Goal: Transaction & Acquisition: Purchase product/service

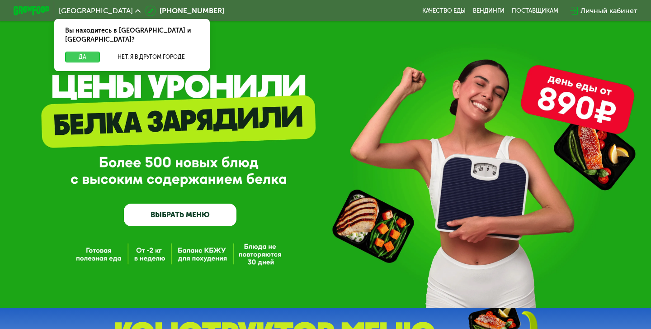
click at [90, 52] on button "Да" at bounding box center [82, 57] width 35 height 11
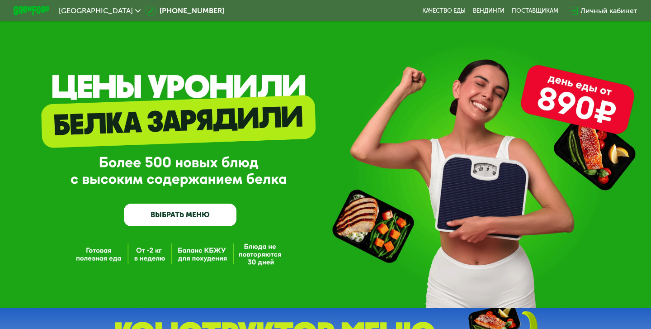
click at [333, 153] on div "GrowFood — доставка правильного питания ВЫБРАТЬ МЕНЮ" at bounding box center [325, 165] width 651 height 122
click at [384, 131] on div "GrowFood — доставка правильного питания ВЫБРАТЬ МЕНЮ" at bounding box center [325, 165] width 651 height 122
drag, startPoint x: 309, startPoint y: 114, endPoint x: 217, endPoint y: 114, distance: 92.3
click at [217, 114] on div "GrowFood — доставка правильного питания ВЫБРАТЬ МЕНЮ" at bounding box center [325, 165] width 651 height 122
click at [195, 86] on div "GrowFood — доставка правильного питания ВЫБРАТЬ МЕНЮ" at bounding box center [325, 154] width 651 height 308
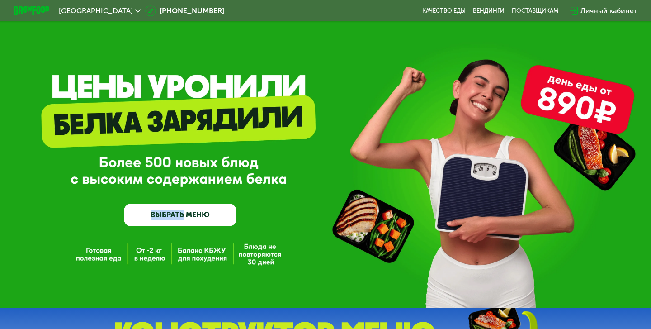
click at [195, 86] on div "GrowFood — доставка правильного питания ВЫБРАТЬ МЕНЮ" at bounding box center [325, 154] width 651 height 308
click at [289, 182] on div "GrowFood — доставка правильного питания ВЫБРАТЬ МЕНЮ" at bounding box center [325, 165] width 651 height 122
drag, startPoint x: 105, startPoint y: 158, endPoint x: 239, endPoint y: 182, distance: 136.0
click at [239, 181] on div "GrowFood — доставка правильного питания ВЫБРАТЬ МЕНЮ" at bounding box center [325, 165] width 651 height 122
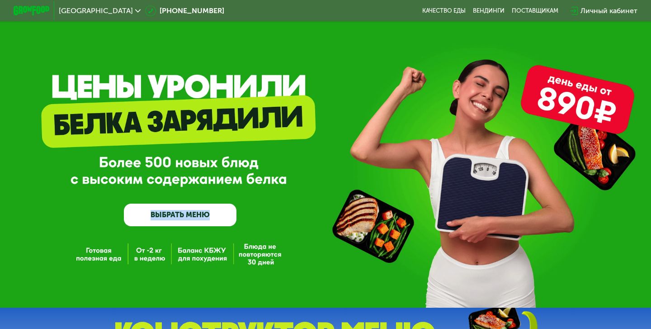
click at [239, 182] on div "GrowFood — доставка правильного питания ВЫБРАТЬ МЕНЮ" at bounding box center [325, 165] width 651 height 122
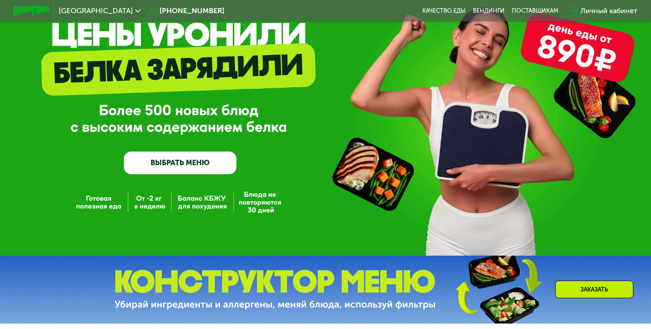
scroll to position [52, 0]
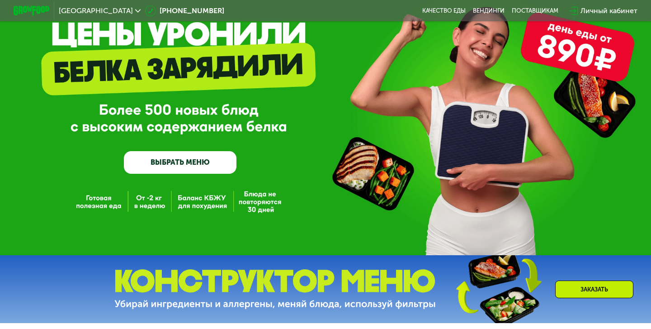
click at [210, 161] on link "ВЫБРАТЬ МЕНЮ" at bounding box center [180, 162] width 113 height 23
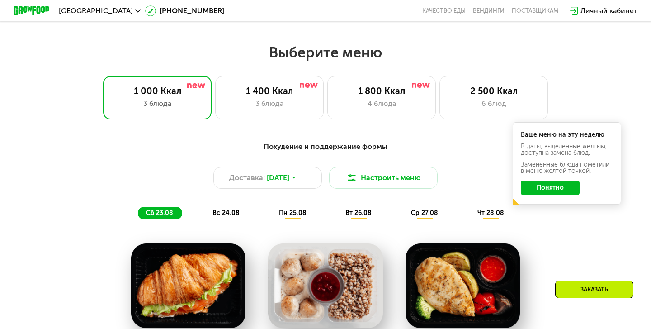
scroll to position [362, 0]
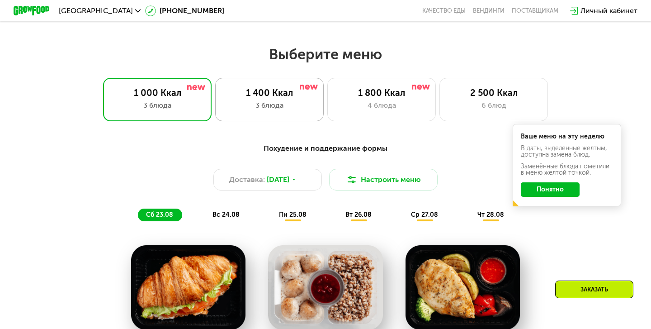
click at [296, 100] on div "3 блюда" at bounding box center [270, 105] width 90 height 11
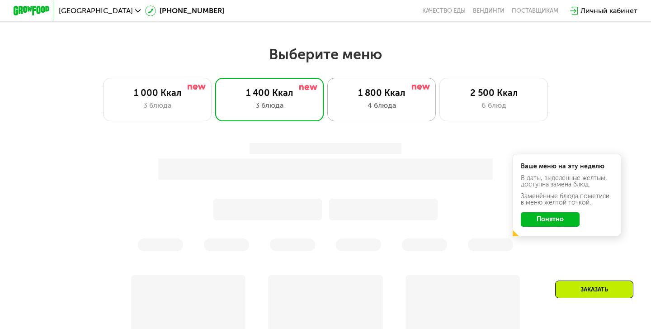
click at [366, 101] on div "4 блюда" at bounding box center [382, 105] width 90 height 11
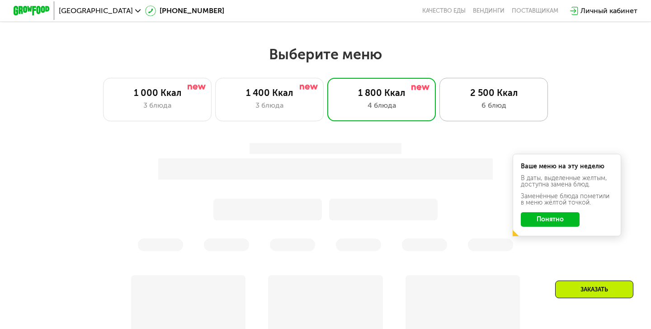
click at [477, 110] on div "6 блюд" at bounding box center [494, 105] width 90 height 11
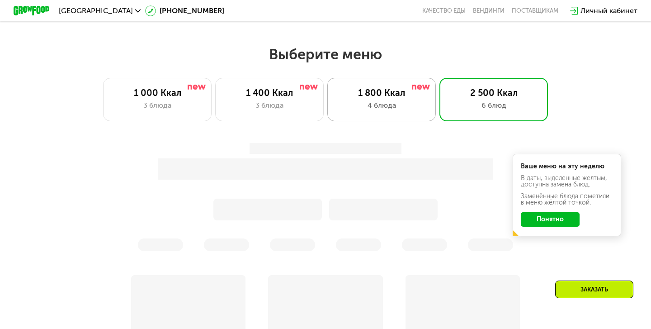
click at [387, 109] on div "4 блюда" at bounding box center [382, 105] width 90 height 11
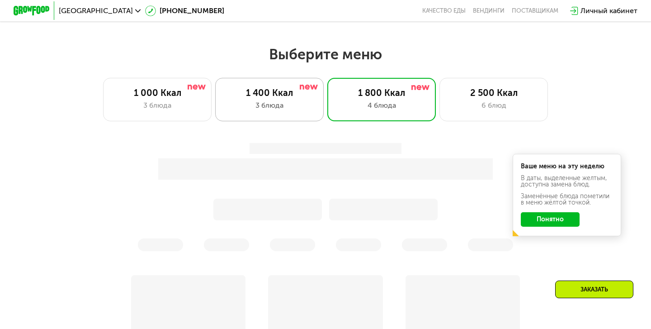
click at [296, 105] on div "3 блюда" at bounding box center [270, 105] width 90 height 11
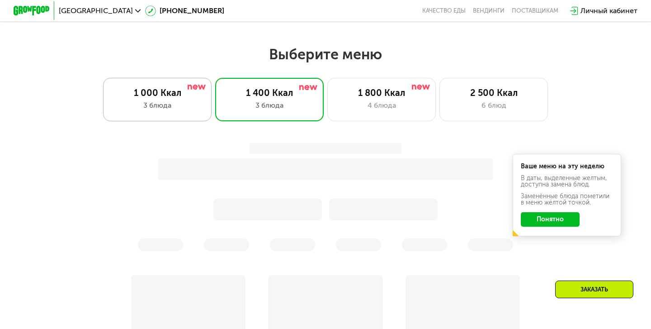
click at [165, 93] on div "1 000 Ккал" at bounding box center [158, 92] width 90 height 11
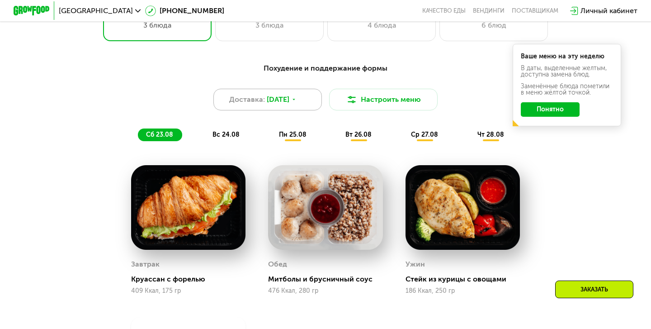
scroll to position [394, 0]
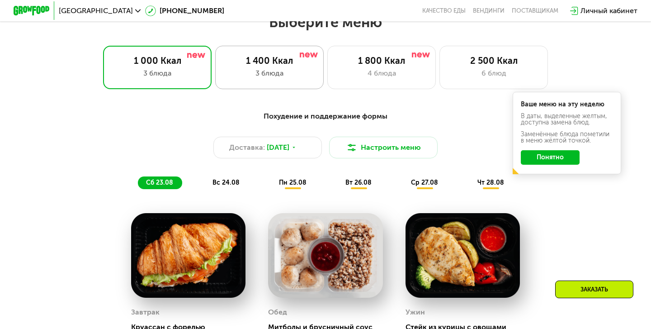
click at [266, 69] on div "3 блюда" at bounding box center [270, 73] width 90 height 11
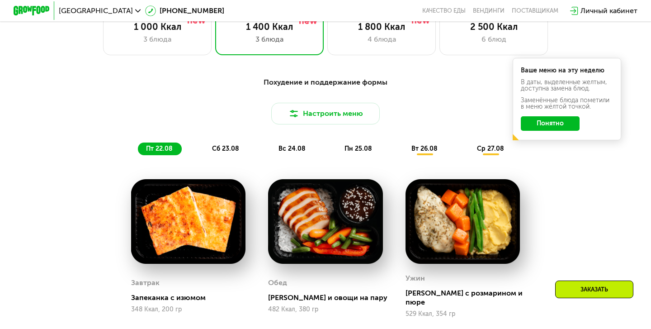
scroll to position [417, 0]
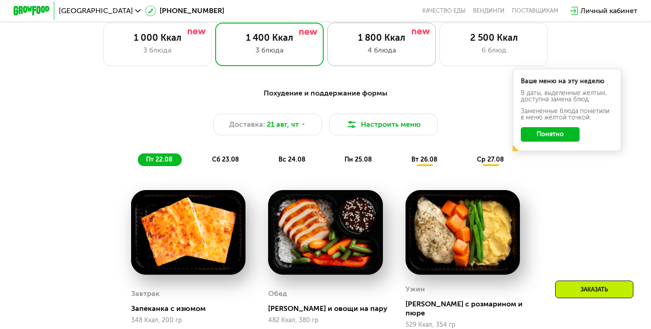
click at [440, 57] on div "1 800 Ккал 4 блюда" at bounding box center [494, 44] width 109 height 43
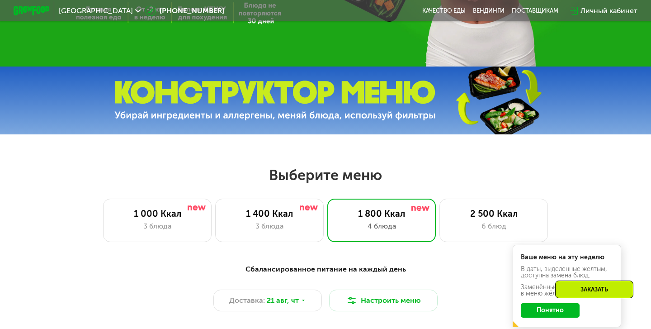
scroll to position [242, 0]
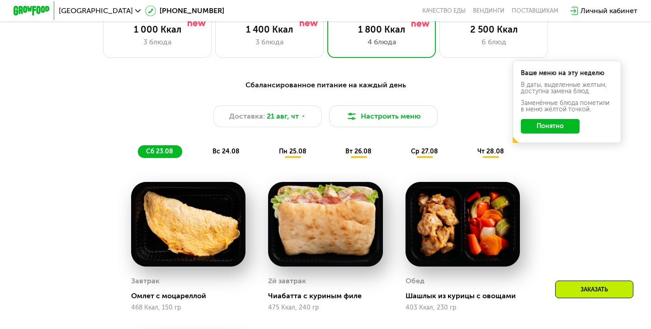
scroll to position [448, 0]
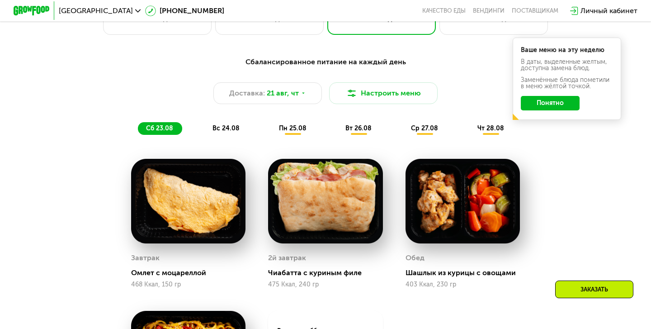
click at [540, 107] on button "Понятно" at bounding box center [550, 103] width 59 height 14
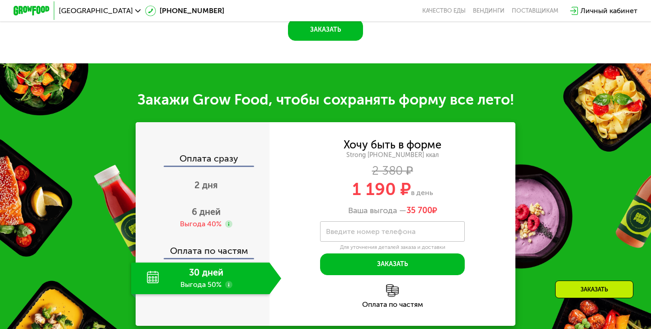
scroll to position [924, 0]
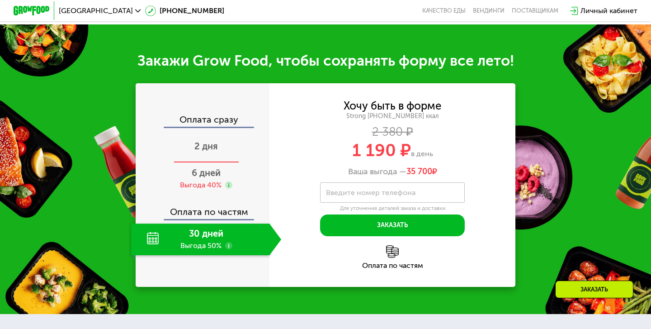
click at [215, 148] on span "2 дня" at bounding box center [207, 146] width 24 height 11
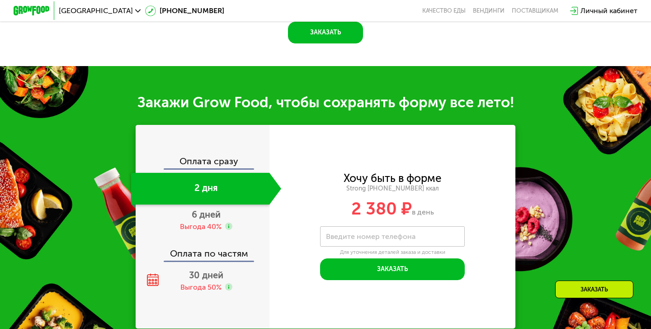
scroll to position [965, 0]
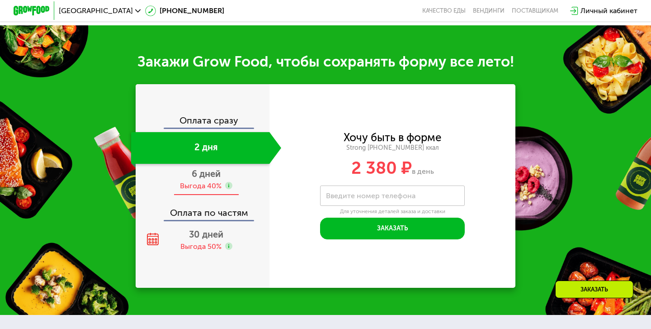
click at [202, 181] on div "Выгода 40%" at bounding box center [201, 186] width 42 height 10
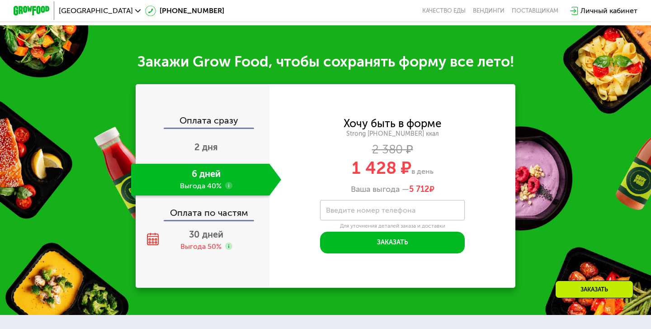
click at [200, 207] on div "Оплата по частям" at bounding box center [203, 209] width 133 height 21
click at [203, 223] on div "Оплата сразу 2 дня 6 дней Выгода 40% Оплата по частям 30 дней Выгода 50%" at bounding box center [203, 186] width 134 height 140
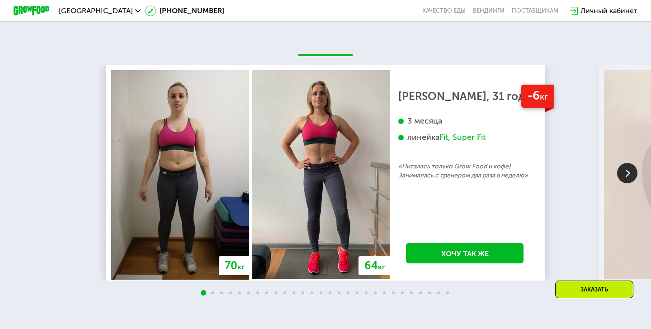
scroll to position [1602, 0]
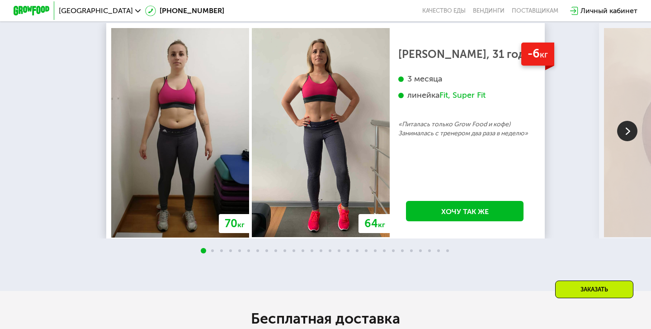
click at [618, 126] on img at bounding box center [628, 131] width 20 height 20
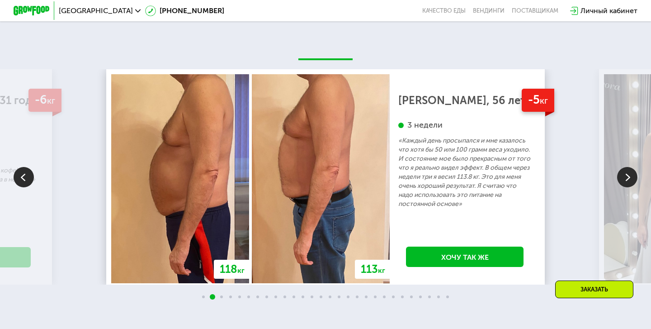
scroll to position [1558, 0]
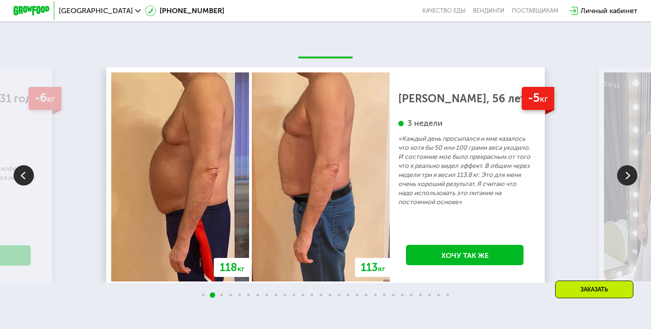
click at [629, 174] on img at bounding box center [628, 175] width 20 height 20
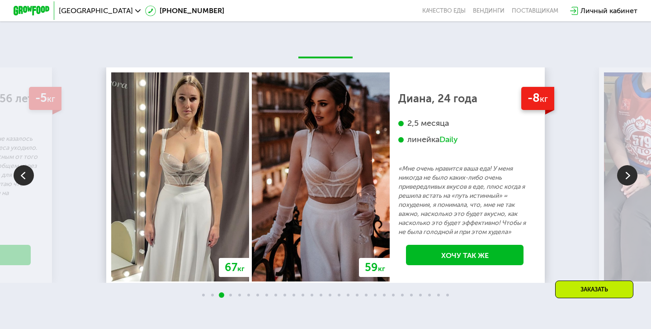
click at [629, 174] on img at bounding box center [628, 175] width 20 height 20
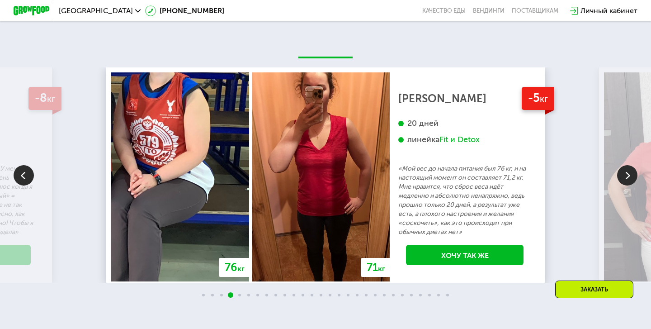
click at [629, 174] on img at bounding box center [628, 175] width 20 height 20
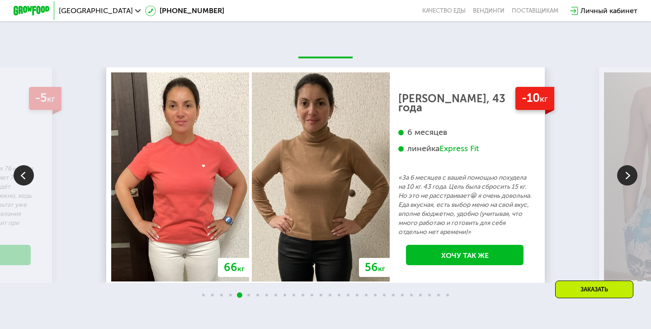
click at [629, 174] on img at bounding box center [628, 175] width 20 height 20
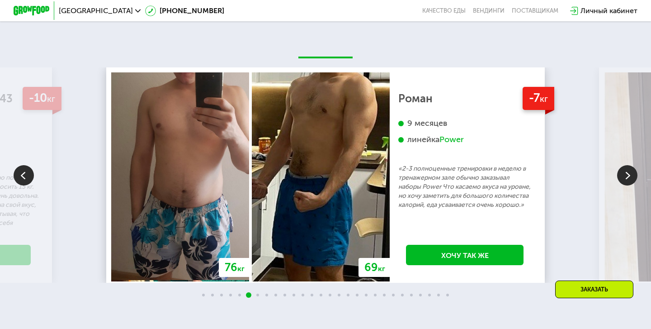
scroll to position [1589, 0]
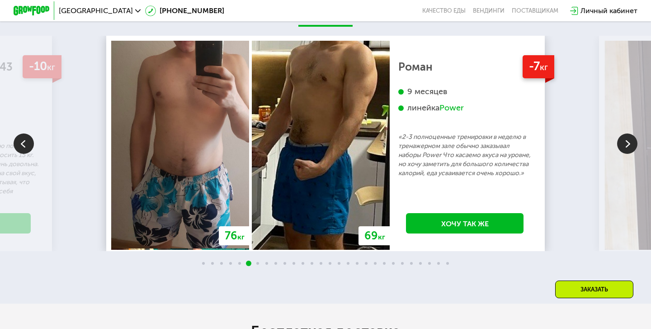
click at [630, 143] on img at bounding box center [628, 143] width 20 height 20
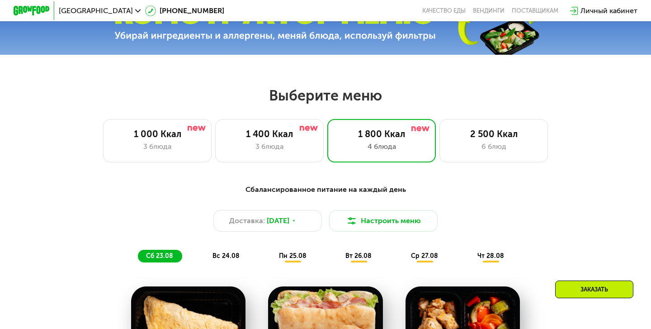
scroll to position [343, 0]
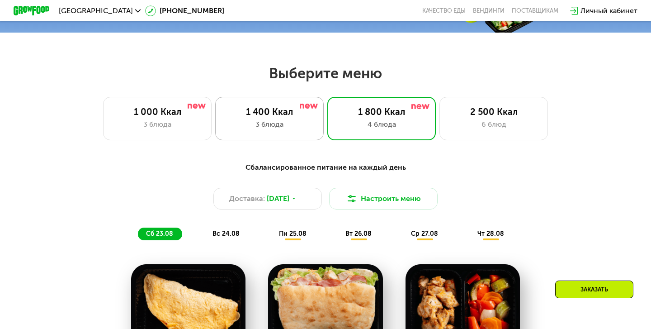
click at [295, 114] on div "1 400 Ккал" at bounding box center [270, 111] width 90 height 11
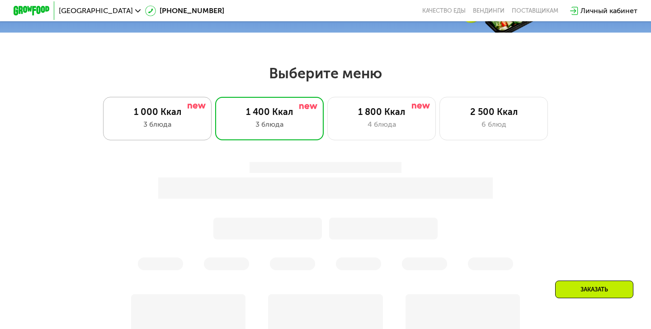
click at [169, 106] on div "1 000 Ккал" at bounding box center [158, 111] width 90 height 11
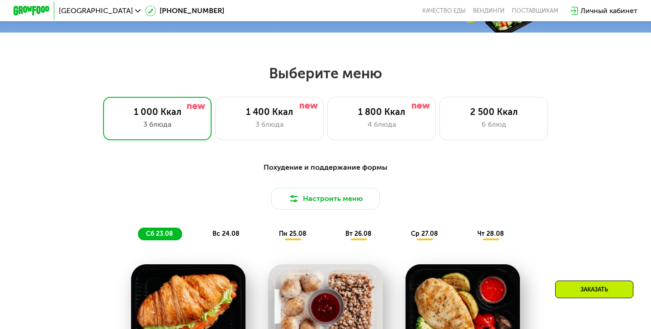
click at [396, 95] on div "Выберите меню 1 000 Ккал 3 блюда 1 400 Ккал 3 блюда 1 800 Ккал 4 блюда 2 500 Кк…" at bounding box center [325, 102] width 651 height 76
click at [491, 130] on div "2 500 Ккал 6 блюд" at bounding box center [494, 118] width 109 height 43
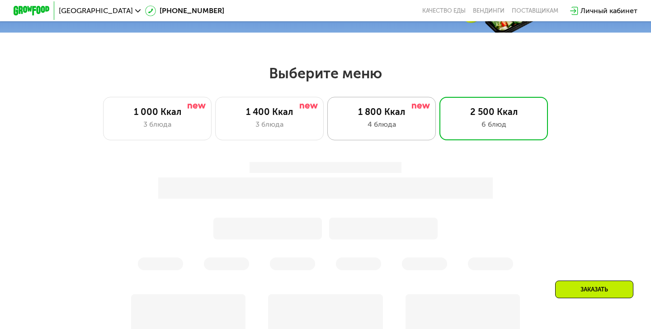
click at [418, 109] on div at bounding box center [421, 106] width 18 height 7
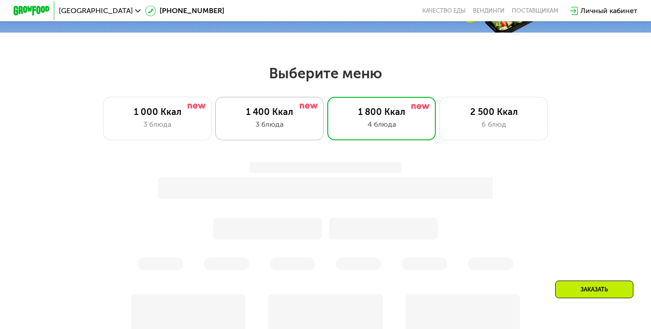
click at [296, 125] on div "3 блюда" at bounding box center [270, 124] width 90 height 11
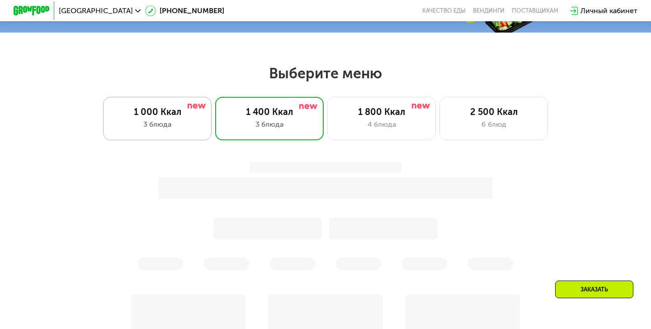
click at [215, 117] on div "1 000 Ккал 3 блюда" at bounding box center [269, 118] width 109 height 43
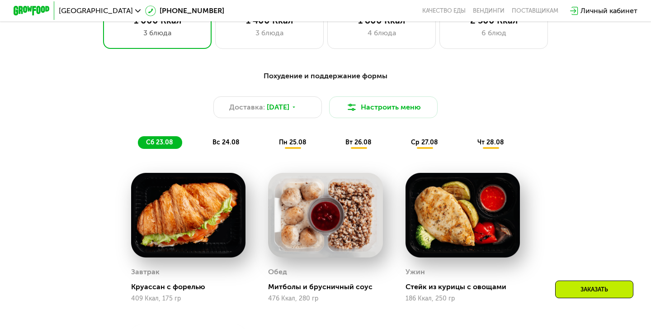
scroll to position [335, 0]
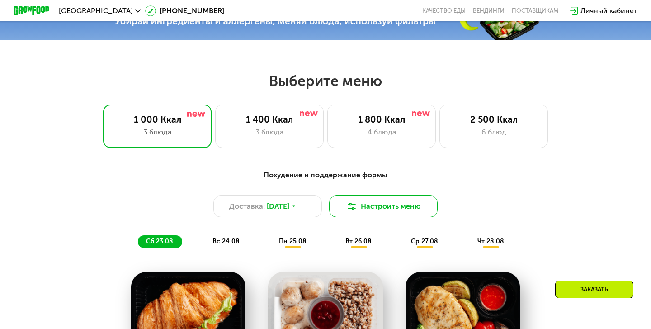
click at [379, 206] on button "Настроить меню" at bounding box center [383, 206] width 109 height 22
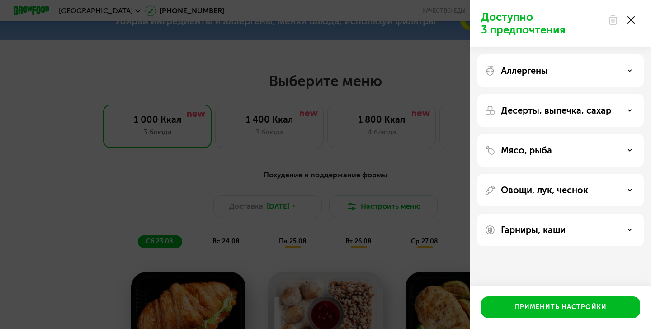
click at [533, 94] on div "Аллергены" at bounding box center [561, 110] width 166 height 33
click at [539, 70] on p "Аллергены" at bounding box center [524, 70] width 47 height 11
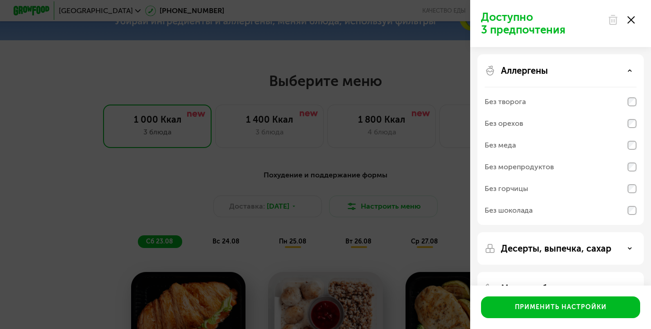
click at [540, 70] on p "Аллергены" at bounding box center [524, 70] width 47 height 11
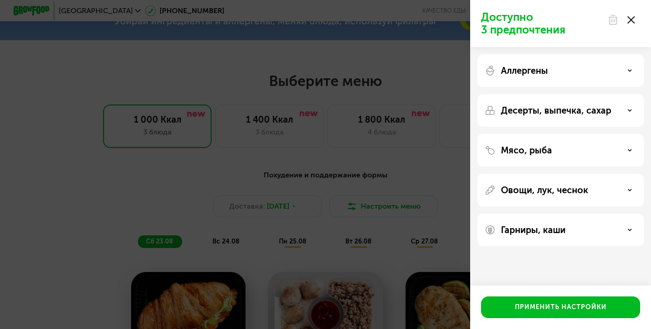
click at [223, 103] on div "Доступно 3 предпочтения Аллергены Десерты, выпечка, сахар Мясо, рыба Овощи, лук…" at bounding box center [325, 164] width 651 height 329
